Goal: Book appointment/travel/reservation

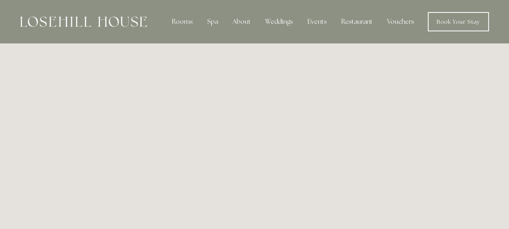
click at [81, 20] on img at bounding box center [83, 22] width 127 height 10
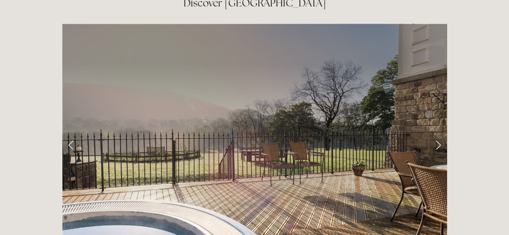
scroll to position [1272, 0]
click at [440, 132] on link "Next Slide" at bounding box center [439, 144] width 18 height 24
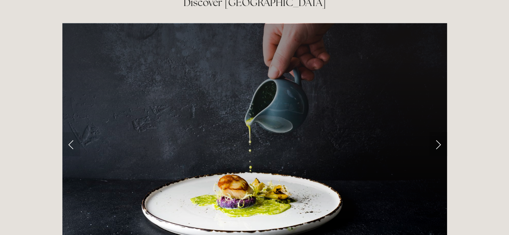
click at [440, 132] on link "Next Slide" at bounding box center [439, 144] width 18 height 24
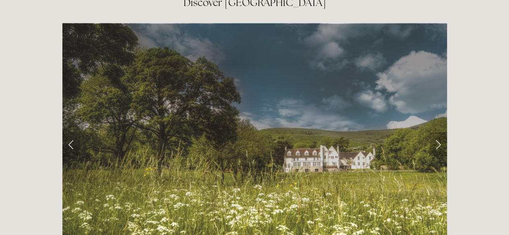
click at [440, 132] on link "Next Slide" at bounding box center [439, 144] width 18 height 24
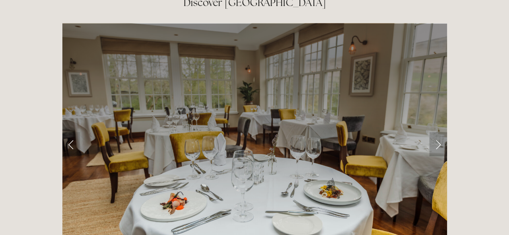
click at [440, 132] on link "Next Slide" at bounding box center [439, 144] width 18 height 24
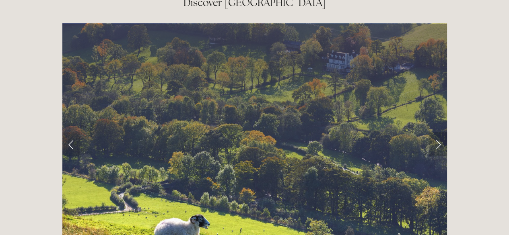
click at [440, 132] on link "Next Slide" at bounding box center [439, 144] width 18 height 24
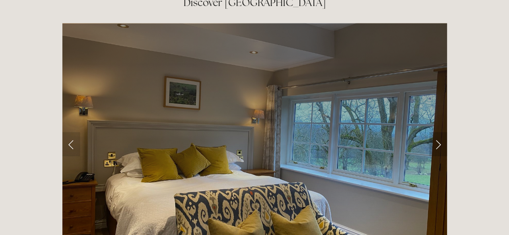
click at [440, 132] on link "Next Slide" at bounding box center [439, 144] width 18 height 24
click at [437, 132] on link "Next Slide" at bounding box center [439, 144] width 18 height 24
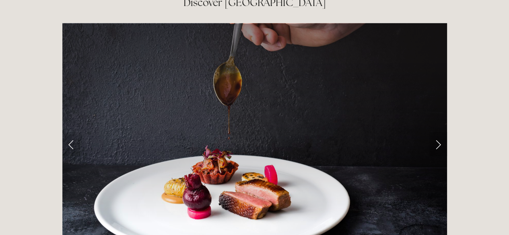
click at [437, 132] on link "Next Slide" at bounding box center [439, 144] width 18 height 24
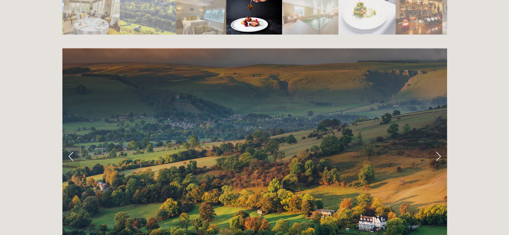
scroll to position [1541, 0]
click at [437, 144] on link "Next Slide" at bounding box center [439, 156] width 18 height 24
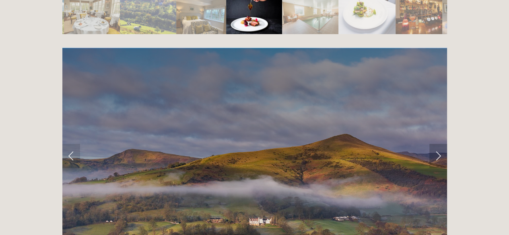
click at [437, 144] on link "Next Slide" at bounding box center [439, 156] width 18 height 24
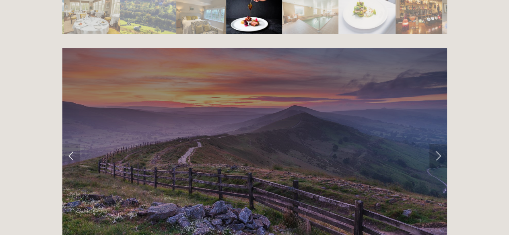
click at [437, 144] on link "Next Slide" at bounding box center [439, 156] width 18 height 24
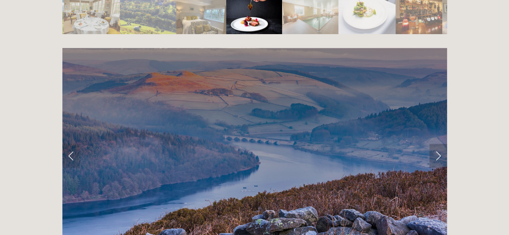
click at [437, 144] on link "Next Slide" at bounding box center [439, 156] width 18 height 24
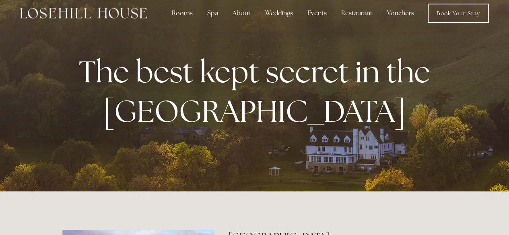
scroll to position [0, 0]
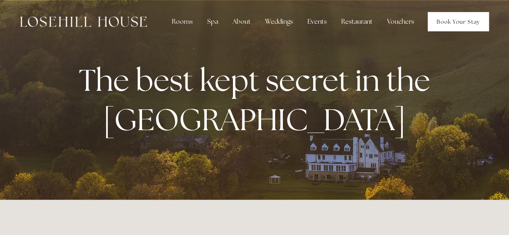
click at [455, 21] on link "Book Your Stay" at bounding box center [458, 21] width 61 height 19
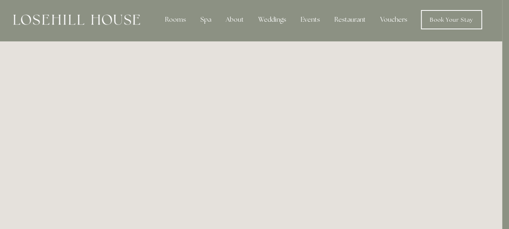
scroll to position [0, 7]
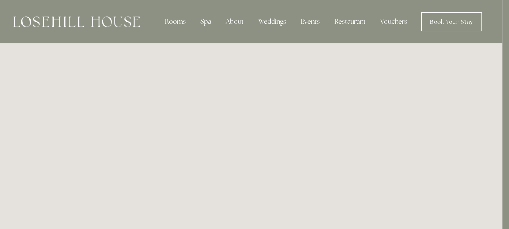
click at [111, 25] on img at bounding box center [76, 22] width 127 height 10
